Goal: Task Accomplishment & Management: Complete application form

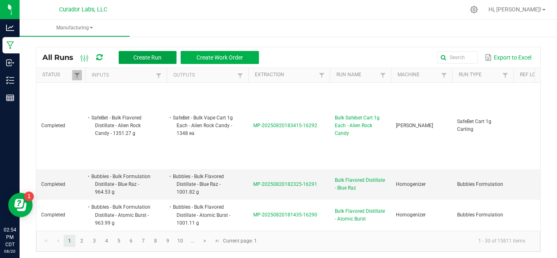
click at [161, 58] on span "Create Run" at bounding box center [147, 57] width 28 height 7
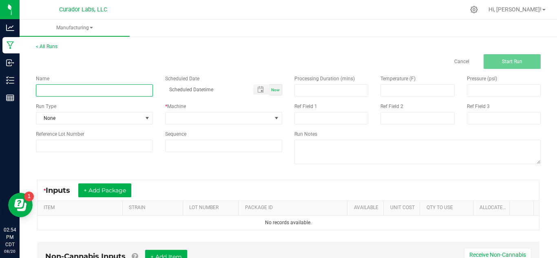
click at [133, 91] on input at bounding box center [94, 90] width 117 height 12
click at [78, 90] on input "Bulk Safebet AIO - Green Crack" at bounding box center [94, 90] width 117 height 12
click at [78, 91] on input "Bulk Safebet AIO - Green Crack" at bounding box center [94, 90] width 117 height 12
type input "Bulk Safebet AIO 1g Each - Green Crack"
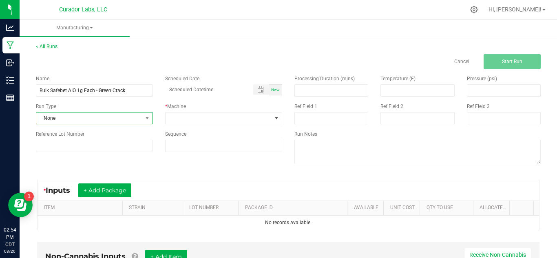
click at [100, 115] on span "None" at bounding box center [89, 118] width 106 height 11
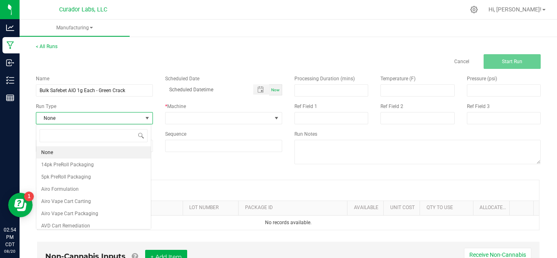
scroll to position [12, 116]
type input "safebet ca"
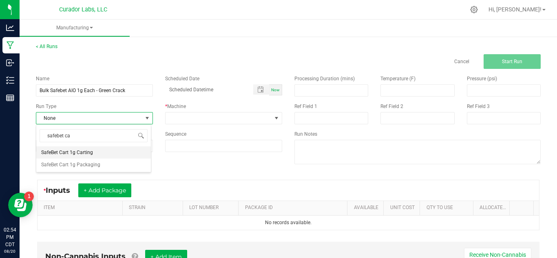
click at [91, 151] on span "SafeBet Cart 1g Carting" at bounding box center [67, 153] width 52 height 8
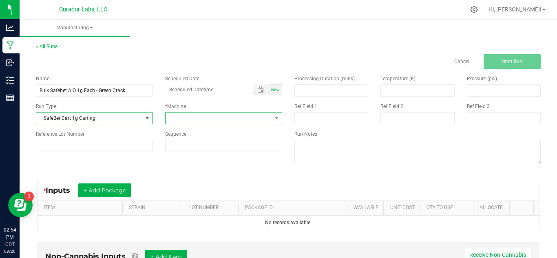
click at [196, 119] on span at bounding box center [219, 118] width 106 height 11
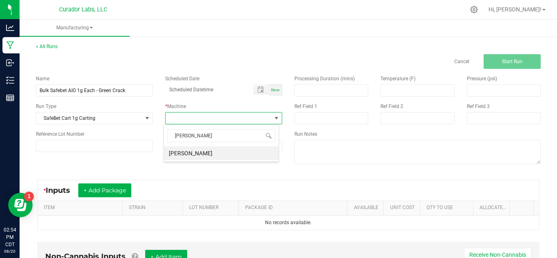
type input "thomp"
click at [198, 155] on li "Thompson Duke" at bounding box center [221, 153] width 115 height 14
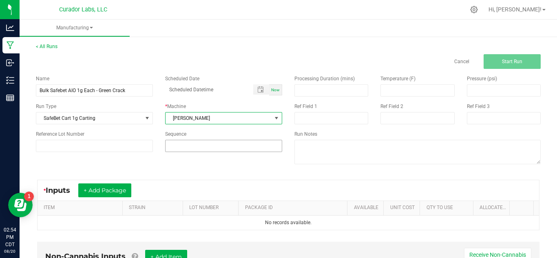
click at [198, 145] on input at bounding box center [224, 145] width 116 height 11
type input "6"
click at [106, 195] on button "+ Add Package" at bounding box center [104, 191] width 53 height 14
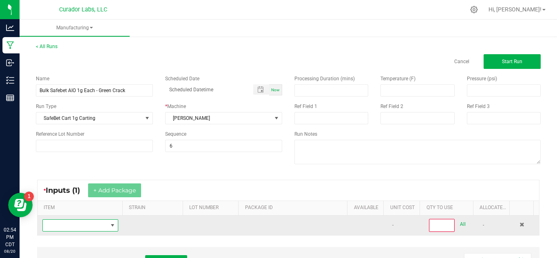
click at [91, 220] on span "NO DATA FOUND" at bounding box center [75, 225] width 65 height 11
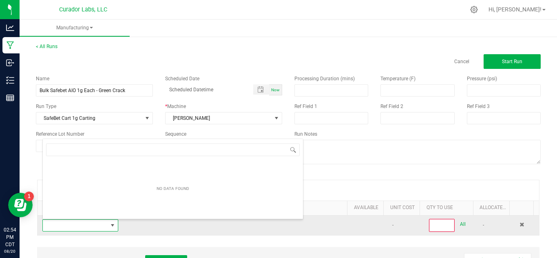
scroll to position [12, 73]
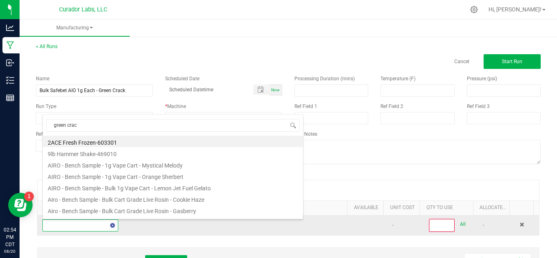
type input "green crack"
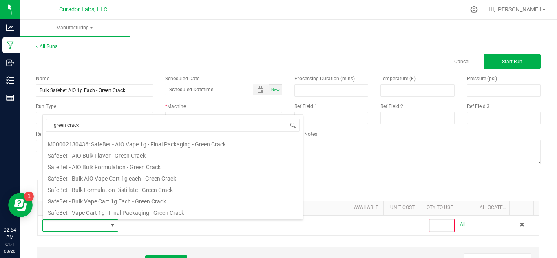
scroll to position [67, 0]
click at [175, 159] on li "SafeBet - AIO Bulk Flavor - Green Crack" at bounding box center [173, 154] width 260 height 11
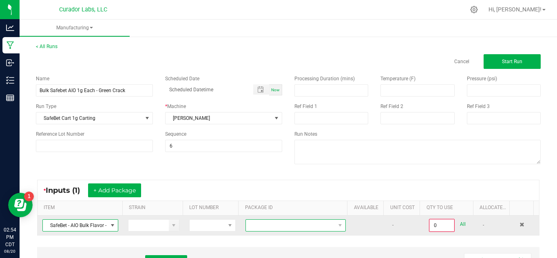
click at [335, 220] on span at bounding box center [340, 225] width 10 height 11
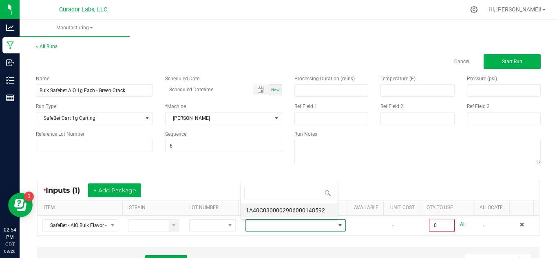
scroll to position [12, 96]
click at [304, 215] on li "1A40C0300002906000148592" at bounding box center [289, 211] width 97 height 14
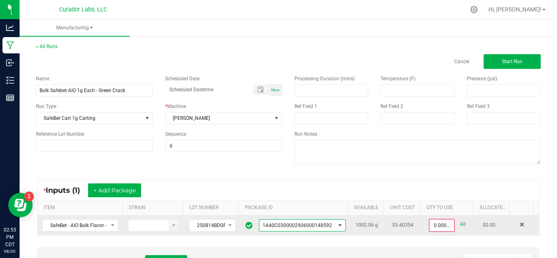
click at [460, 224] on link "All" at bounding box center [463, 224] width 6 height 11
type input "1002.0600 g"
click at [367, 196] on div "* Inputs (1) + Add Package" at bounding box center [289, 190] width 502 height 20
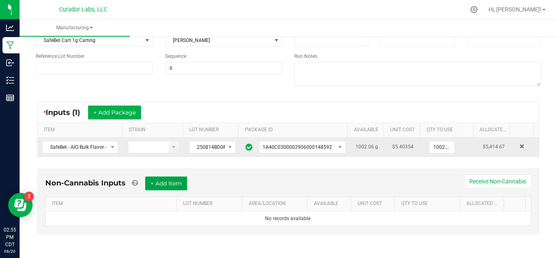
click at [164, 184] on button "+ Add Item" at bounding box center [166, 184] width 42 height 14
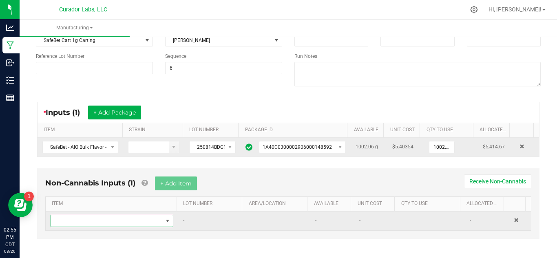
click at [135, 222] on span "NO DATA FOUND" at bounding box center [107, 220] width 112 height 11
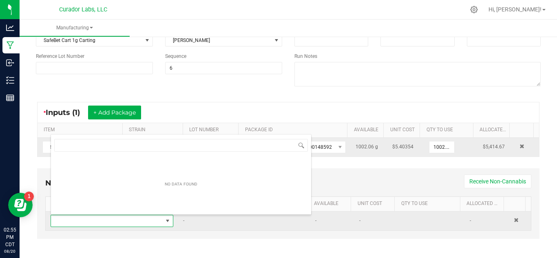
scroll to position [12, 118]
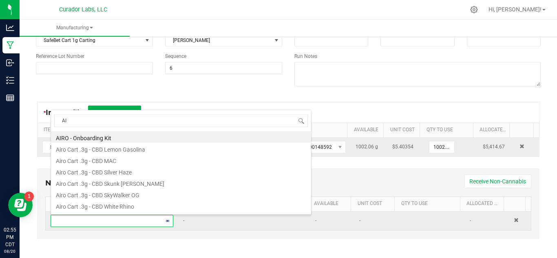
type input "AIO"
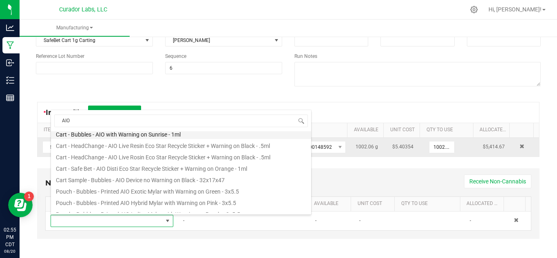
scroll to position [39, 0]
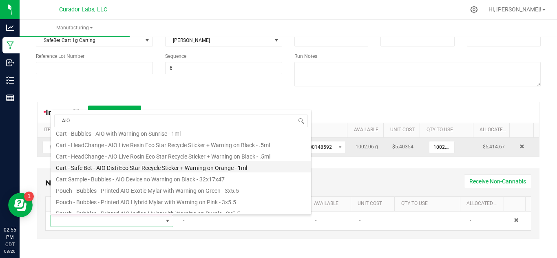
click at [205, 169] on li "Cart - Safe Bet - AIO Disti Eco Star Recycle Sticker + Warning on Orange - 1ml" at bounding box center [181, 166] width 260 height 11
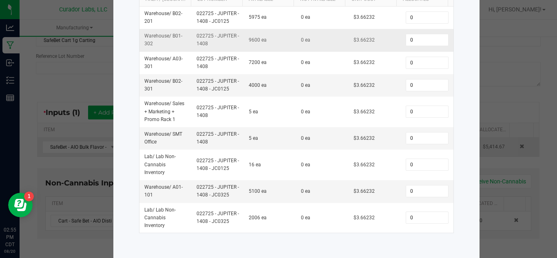
scroll to position [138, 0]
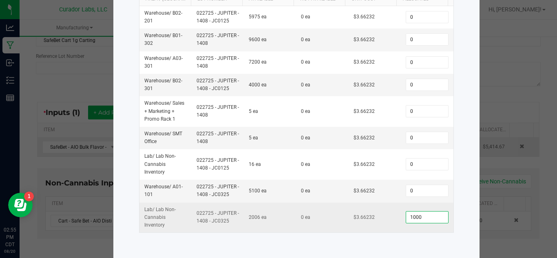
type input "1,000"
click at [401, 229] on td "1,000" at bounding box center [427, 218] width 52 height 30
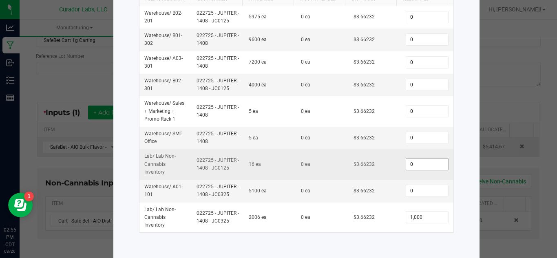
click at [406, 165] on input "0" at bounding box center [427, 164] width 42 height 11
type input "2"
click at [390, 178] on td "$3.66232" at bounding box center [375, 164] width 52 height 31
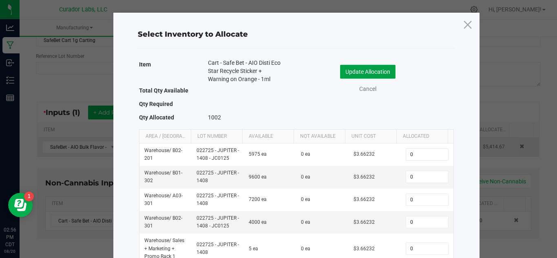
click at [374, 72] on button "Update Allocation" at bounding box center [367, 72] width 55 height 14
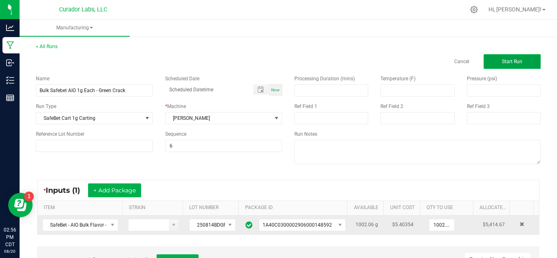
click at [498, 58] on button "Start Run" at bounding box center [512, 61] width 57 height 15
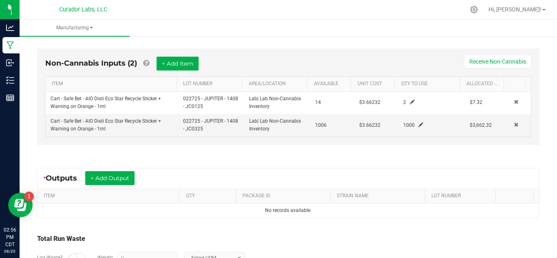
scroll to position [269, 0]
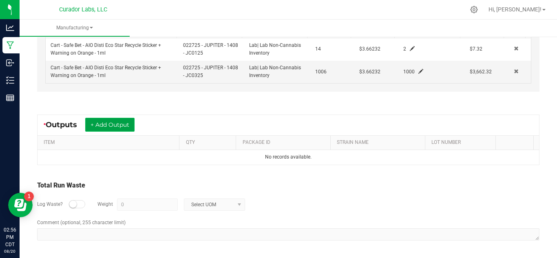
click at [112, 129] on button "+ Add Output" at bounding box center [109, 125] width 49 height 14
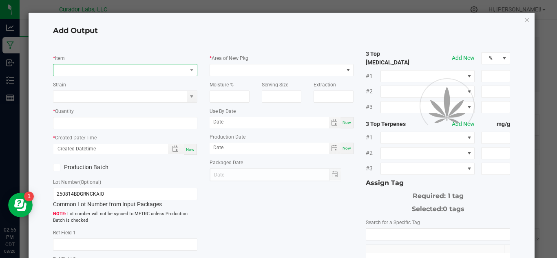
click at [109, 71] on span "NO DATA FOUND" at bounding box center [119, 69] width 133 height 11
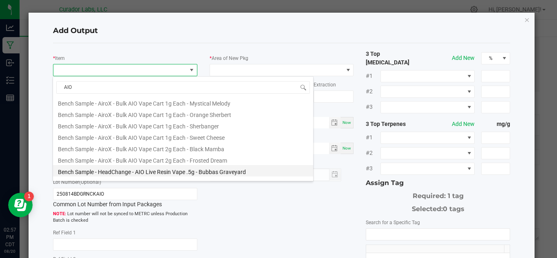
scroll to position [412, 0]
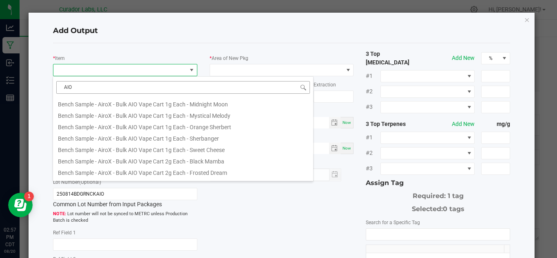
click at [98, 84] on input "AIO" at bounding box center [183, 87] width 254 height 13
type input "green crack"
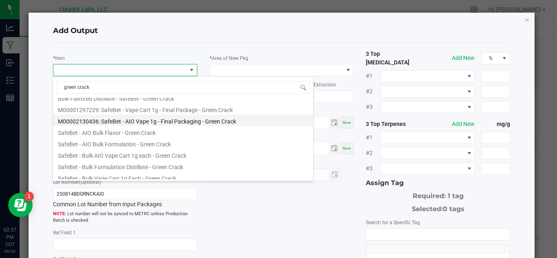
scroll to position [40, 0]
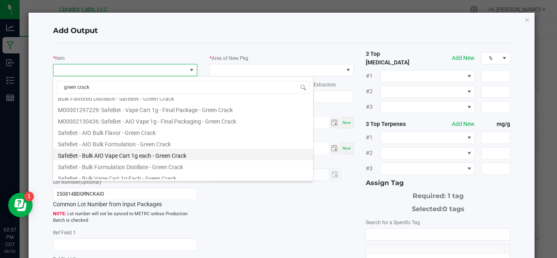
click at [193, 155] on li "SafeBet - Bulk AIO Vape Cart 1g each - Green Crack" at bounding box center [183, 154] width 260 height 11
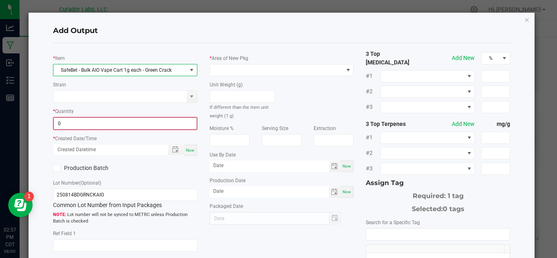
click at [110, 123] on input "0" at bounding box center [125, 123] width 143 height 11
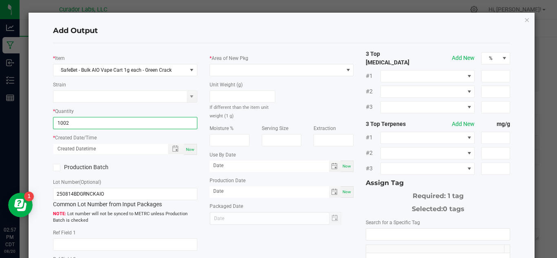
type input "1002 ea"
click at [188, 148] on span "Now" at bounding box center [190, 149] width 9 height 4
type input "08/20/2025 2:57 PM"
type input "[DATE]"
click at [105, 171] on label "Production Batch" at bounding box center [86, 167] width 66 height 9
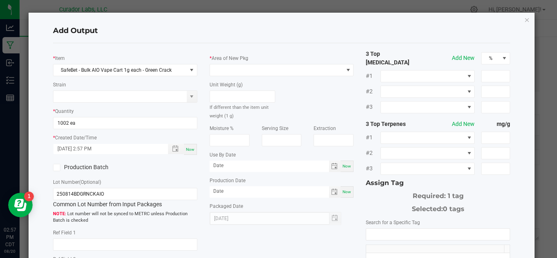
click at [0, 0] on input "Production Batch" at bounding box center [0, 0] width 0 height 0
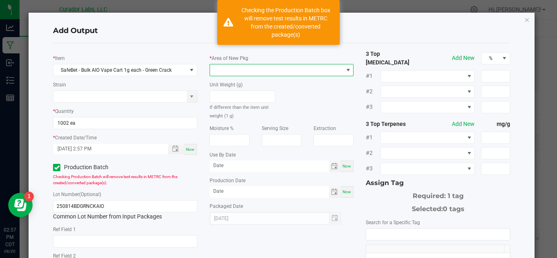
click at [237, 74] on span at bounding box center [276, 69] width 133 height 11
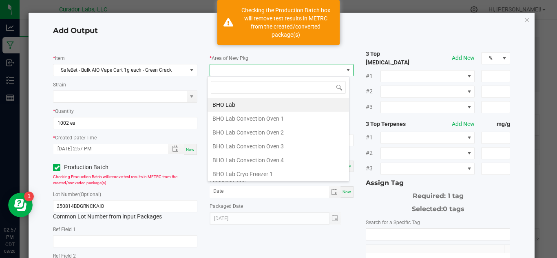
scroll to position [12, 142]
type input "vault"
click at [236, 175] on li "Vault" at bounding box center [279, 174] width 142 height 14
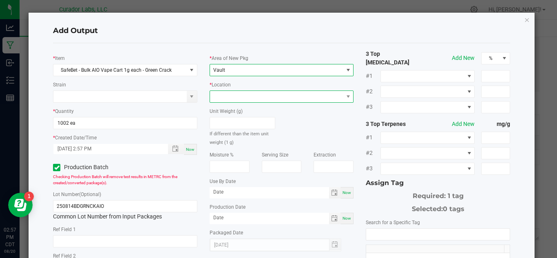
click at [244, 99] on span at bounding box center [276, 96] width 133 height 11
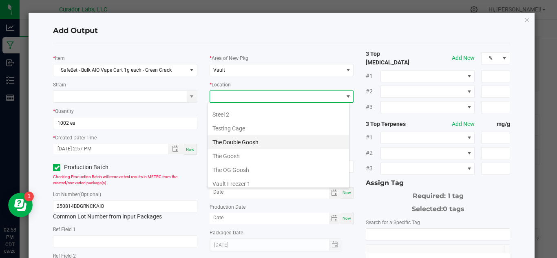
scroll to position [358, 0]
click at [248, 131] on li "Testing Cage" at bounding box center [279, 128] width 142 height 14
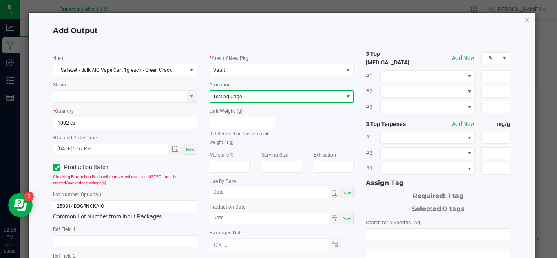
click at [343, 193] on span "Now" at bounding box center [347, 193] width 9 height 4
type input "[DATE]"
click at [344, 216] on span "Now" at bounding box center [347, 218] width 9 height 4
type input "[DATE]"
click at [257, 194] on input "[DATE]" at bounding box center [270, 192] width 120 height 10
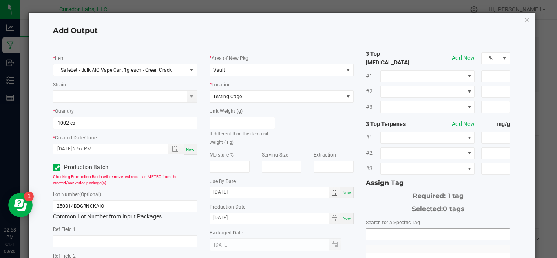
type input "08/20/2026"
click at [423, 235] on input "NO DATA FOUND" at bounding box center [438, 234] width 144 height 11
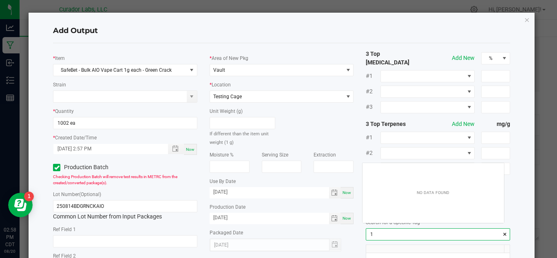
scroll to position [11, 142]
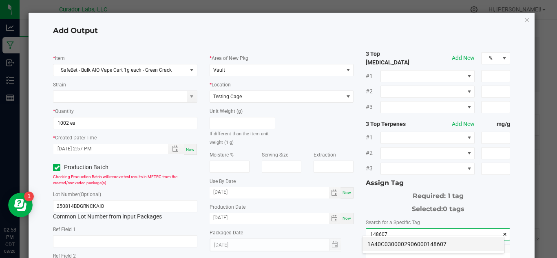
click at [419, 241] on li "1A40C0300002906000148607" at bounding box center [434, 244] width 142 height 14
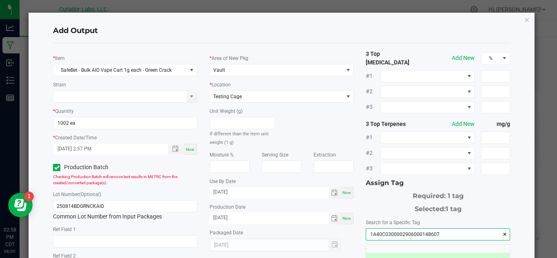
type input "1A40C0300002906000148607"
click at [268, 237] on div "Packaged Date 08/20/2025" at bounding box center [282, 240] width 144 height 23
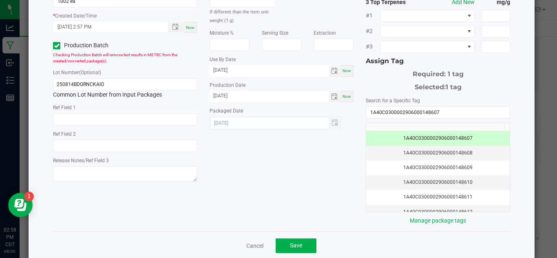
scroll to position [131, 0]
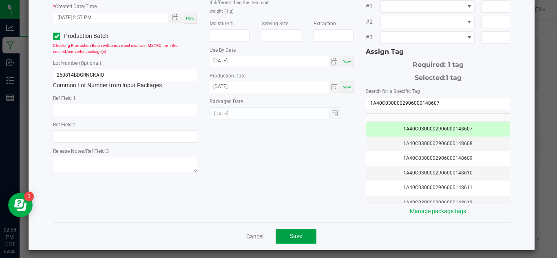
click at [290, 233] on span "Save" at bounding box center [296, 236] width 12 height 7
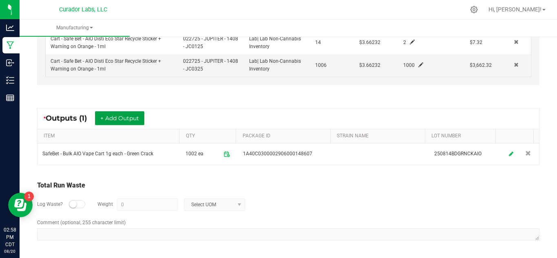
scroll to position [0, 0]
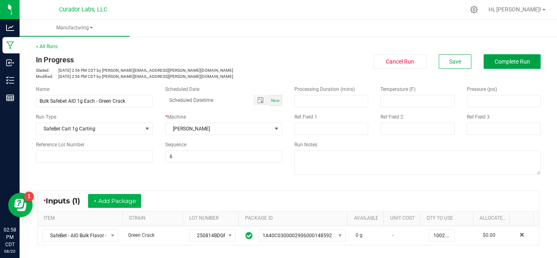
click at [498, 67] on button "Complete Run" at bounding box center [512, 61] width 57 height 15
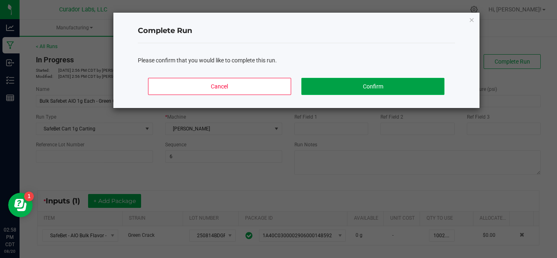
click at [439, 81] on button "Confirm" at bounding box center [373, 86] width 143 height 17
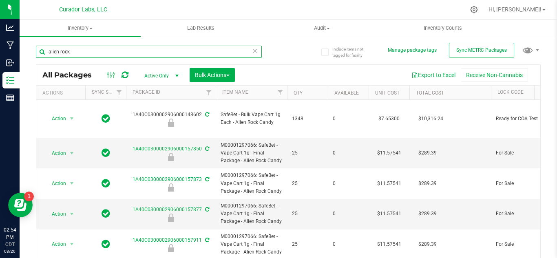
click at [131, 49] on input "alien rock" at bounding box center [149, 52] width 226 height 12
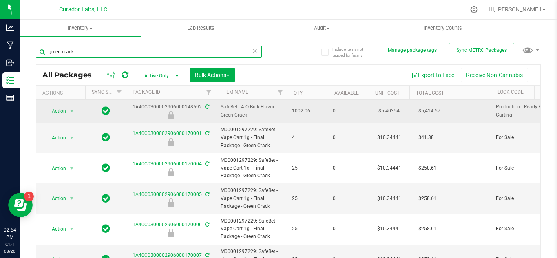
type input "green crack"
click at [57, 109] on span "Action" at bounding box center [55, 111] width 22 height 11
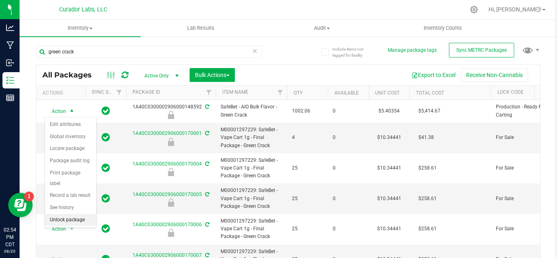
click at [69, 214] on li "Unlock package" at bounding box center [70, 220] width 51 height 12
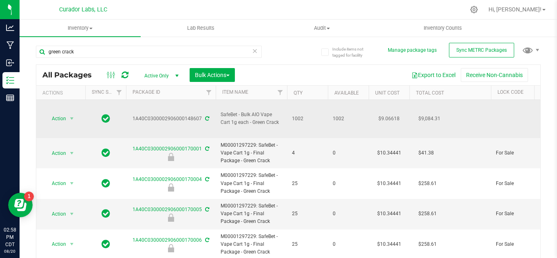
click at [58, 113] on span "Action" at bounding box center [55, 118] width 22 height 11
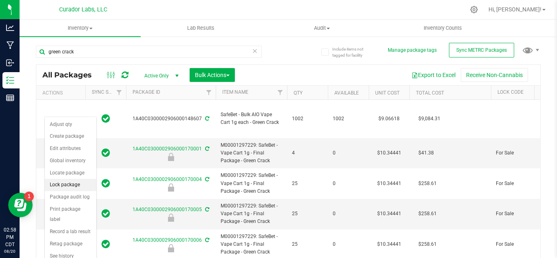
click at [64, 184] on li "Lock package" at bounding box center [70, 185] width 51 height 12
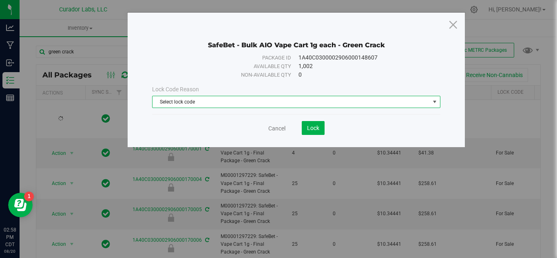
click at [276, 105] on span "Select lock code" at bounding box center [291, 101] width 277 height 11
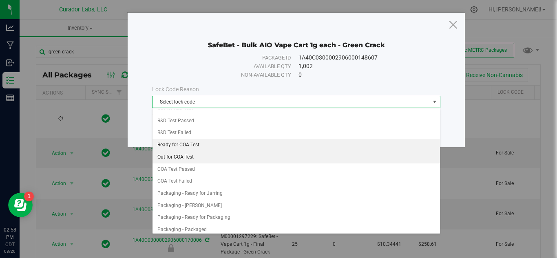
scroll to position [287, 0]
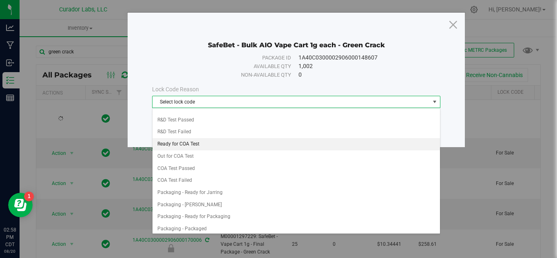
click at [208, 145] on li "Ready for COA Test" at bounding box center [297, 144] width 288 height 12
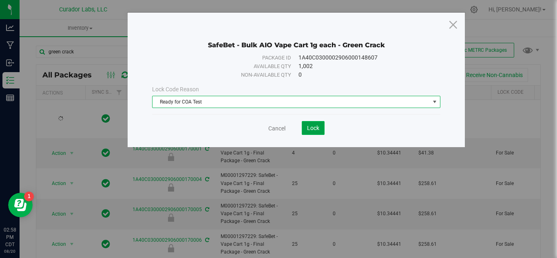
click at [315, 130] on span "Lock" at bounding box center [313, 128] width 12 height 7
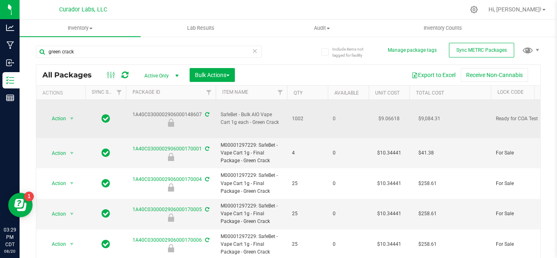
drag, startPoint x: 279, startPoint y: 113, endPoint x: 221, endPoint y: 111, distance: 58.4
click at [221, 111] on span "SafeBet - Bulk AIO Vape Cart 1g each - Green Crack" at bounding box center [252, 119] width 62 height 16
copy span "SafeBet - Bulk AIO Vape Cart 1g each - Green Crack"
drag, startPoint x: 220, startPoint y: 107, endPoint x: 279, endPoint y: 115, distance: 59.7
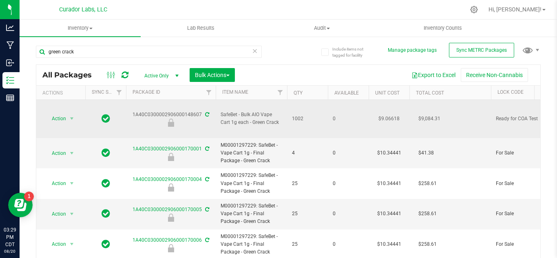
click at [279, 115] on td "SafeBet - Bulk AIO Vape Cart 1g each - Green Crack" at bounding box center [251, 119] width 71 height 38
copy span "SafeBet - Bulk AIO Vape Cart 1g each - Green Crack"
click at [279, 115] on span "SafeBet - Bulk AIO Vape Cart 1g each - Green Crack" at bounding box center [252, 119] width 62 height 16
click at [174, 111] on div "1A40C0300002906000148607" at bounding box center [171, 119] width 92 height 16
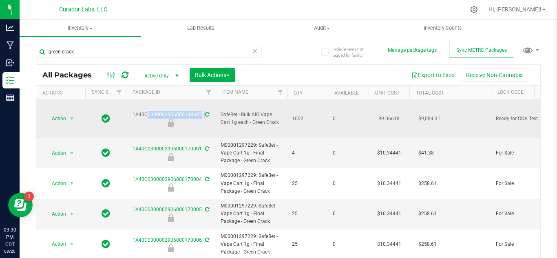
copy div "1A40C0300002906000148607"
